Goal: Information Seeking & Learning: Learn about a topic

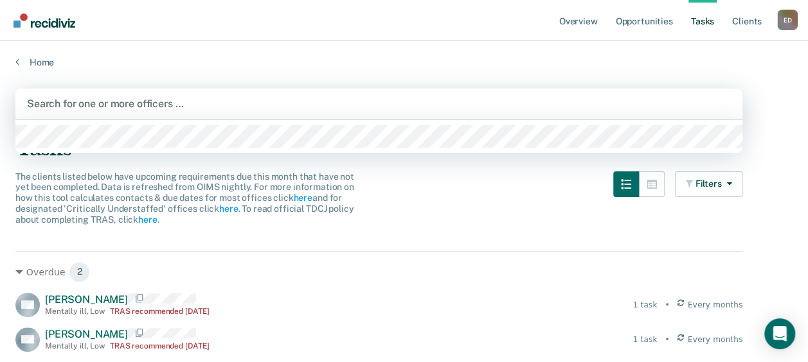
click at [122, 107] on div at bounding box center [379, 103] width 704 height 15
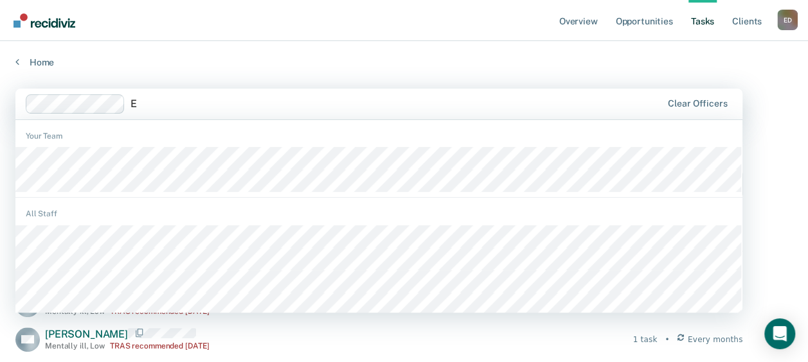
type input "Es"
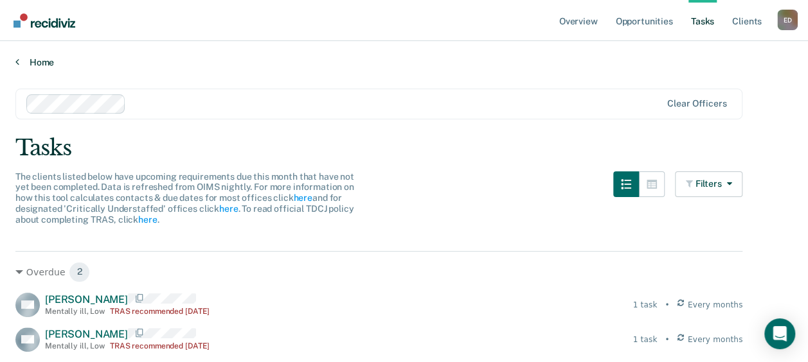
click at [18, 60] on icon at bounding box center [17, 62] width 4 height 10
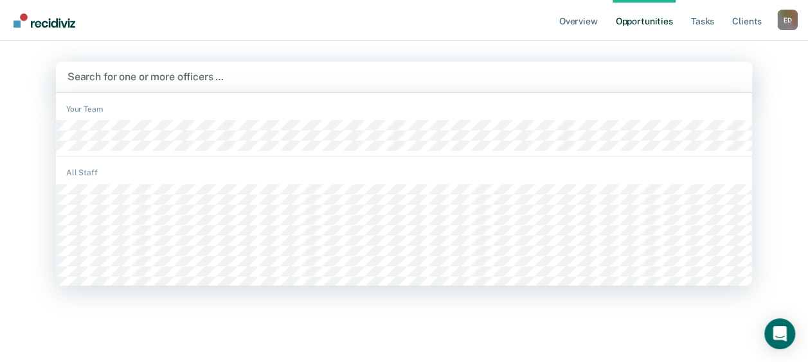
click at [149, 76] on div at bounding box center [403, 76] width 673 height 15
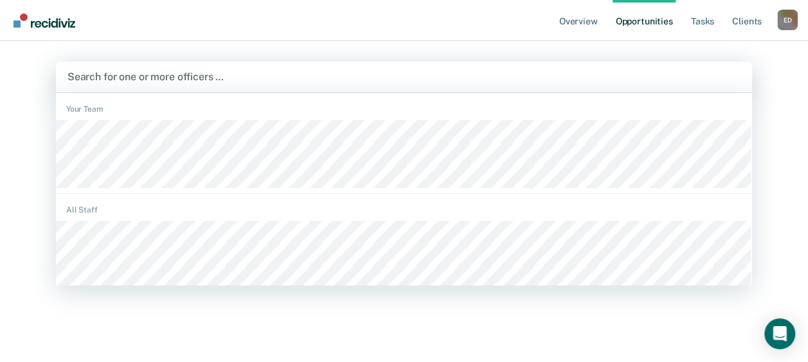
type input "E"
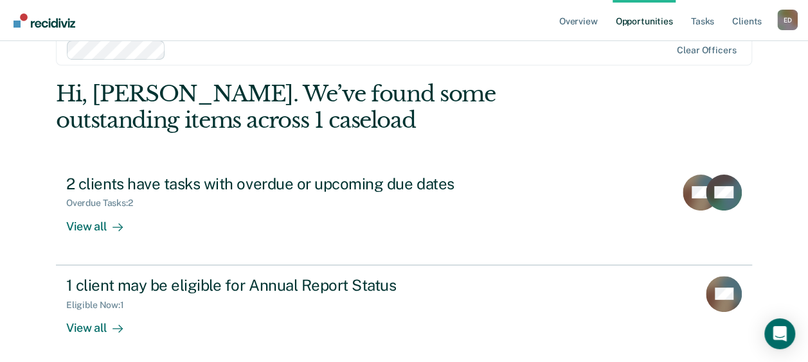
scroll to position [82, 0]
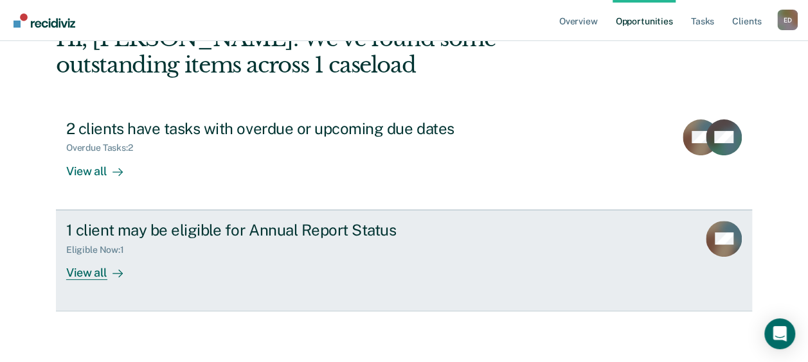
click at [89, 270] on div "View all" at bounding box center [102, 267] width 72 height 25
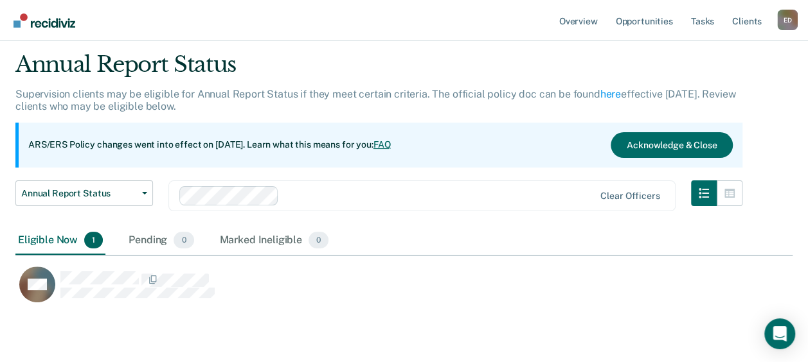
scroll to position [35, 0]
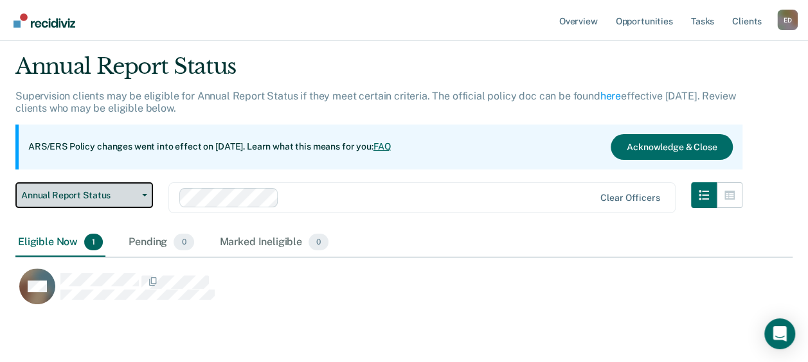
click at [145, 191] on button "Annual Report Status" at bounding box center [83, 195] width 137 height 26
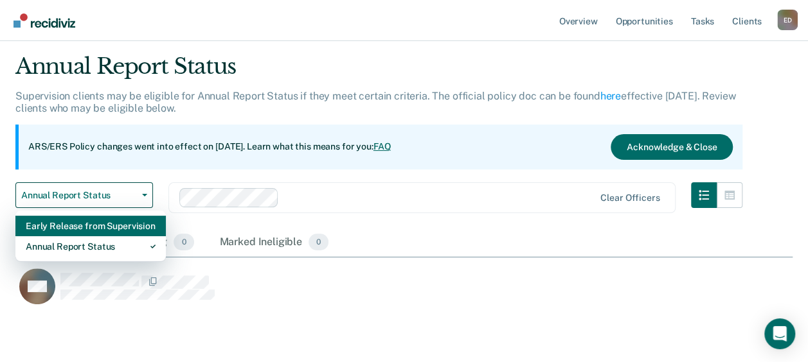
click at [127, 222] on div "Early Release from Supervision" at bounding box center [91, 226] width 130 height 21
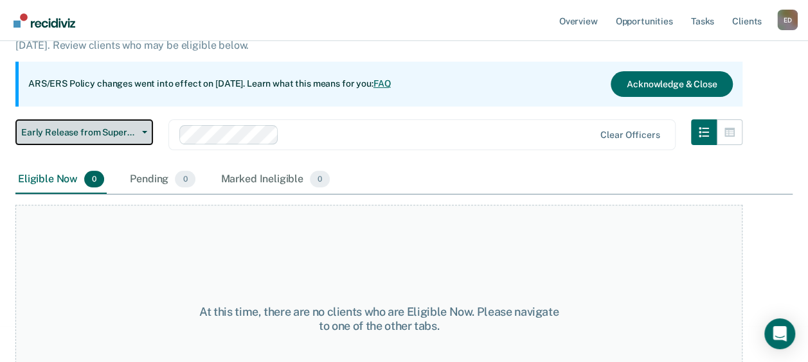
scroll to position [97, 0]
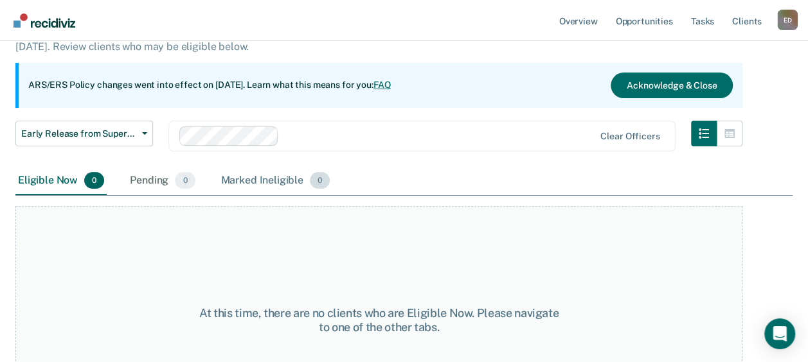
click at [255, 182] on div "Marked Ineligible 0" at bounding box center [275, 181] width 114 height 28
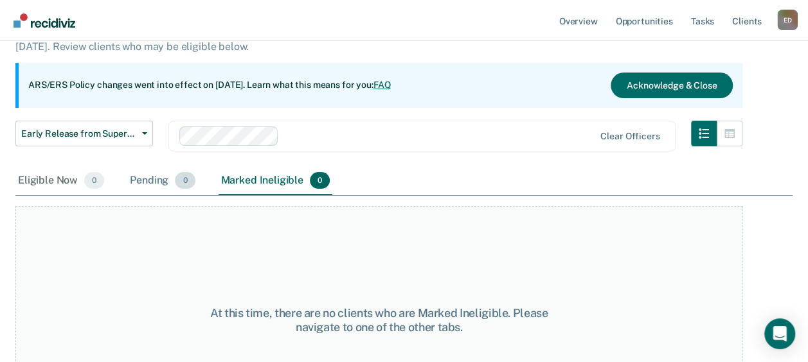
click at [139, 176] on div "Pending 0" at bounding box center [162, 181] width 70 height 28
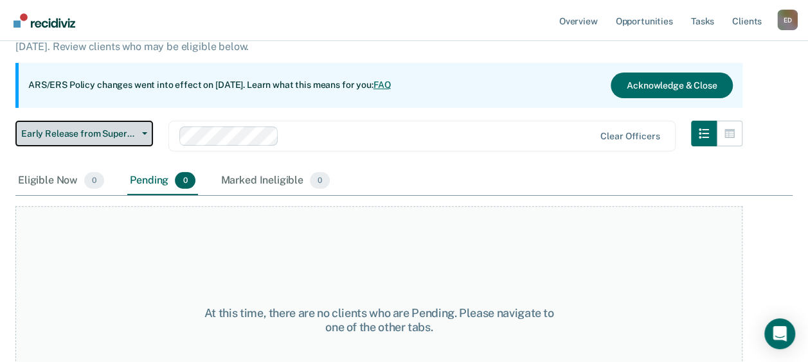
click at [138, 132] on span "button" at bounding box center [142, 133] width 10 height 3
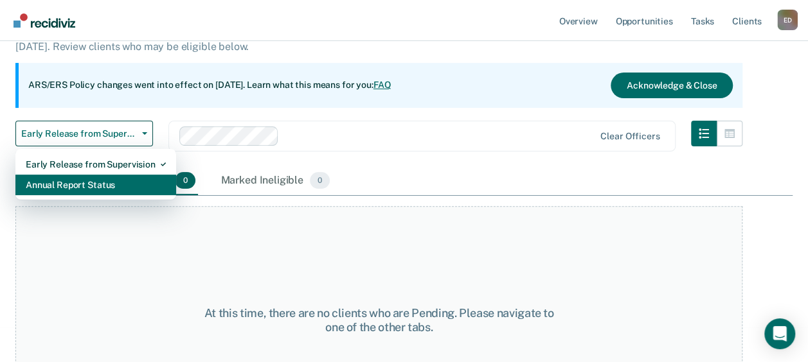
click at [96, 184] on div "Annual Report Status" at bounding box center [96, 185] width 140 height 21
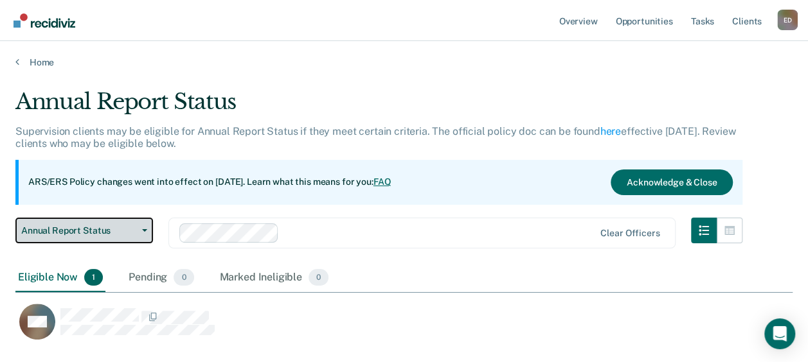
scroll to position [252, 766]
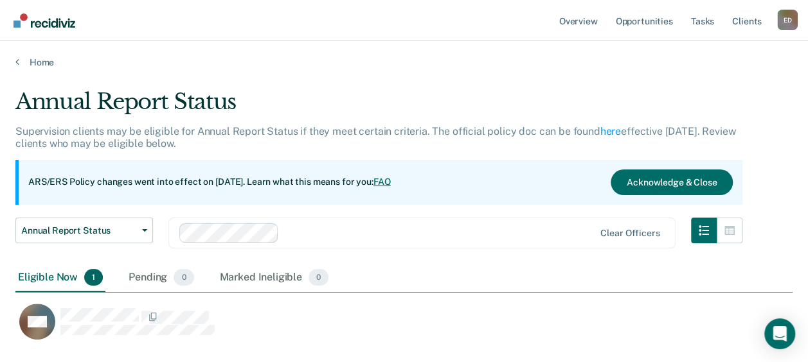
drag, startPoint x: 775, startPoint y: 156, endPoint x: 775, endPoint y: 226, distance: 69.4
click at [775, 226] on div "Annual Report Status Supervision clients may be eligible for Annual Report Stat…" at bounding box center [403, 220] width 777 height 262
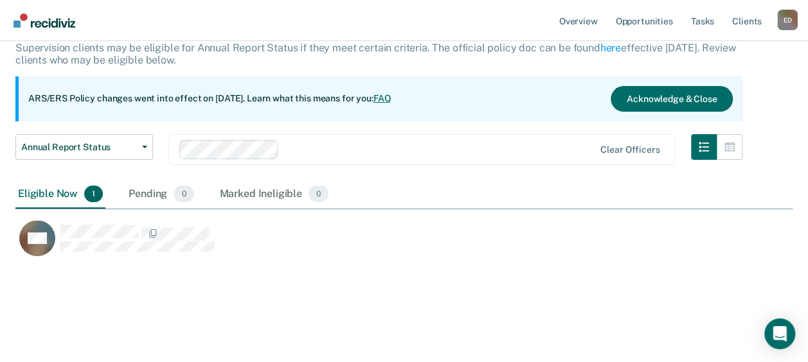
scroll to position [65, 0]
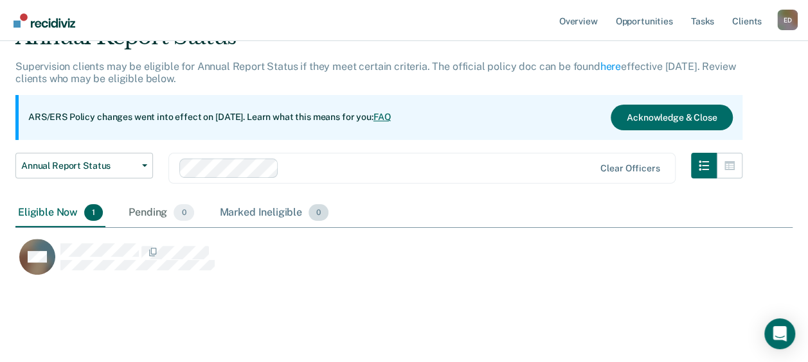
click at [249, 209] on div "Marked Ineligible 0" at bounding box center [274, 213] width 114 height 28
